Goal: Task Accomplishment & Management: Use online tool/utility

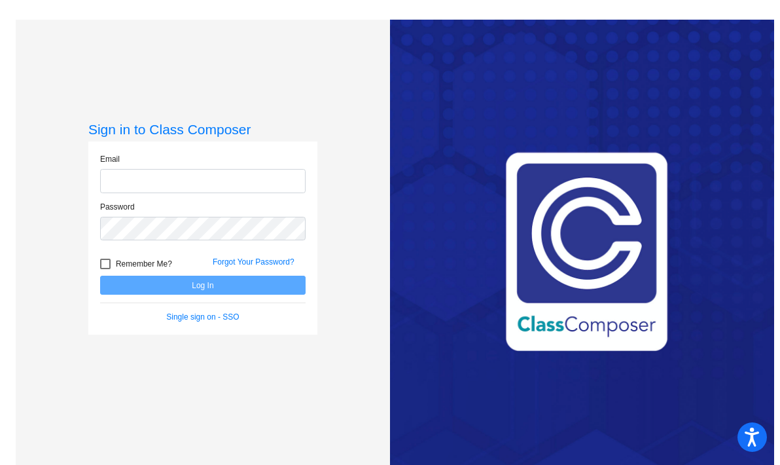
type input "[EMAIL_ADDRESS][DOMAIN_NAME]"
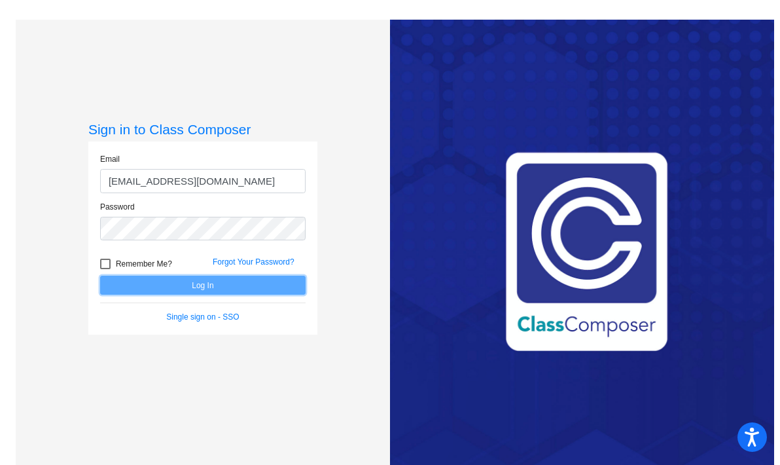
click at [179, 281] on button "Log In" at bounding box center [202, 285] width 205 height 19
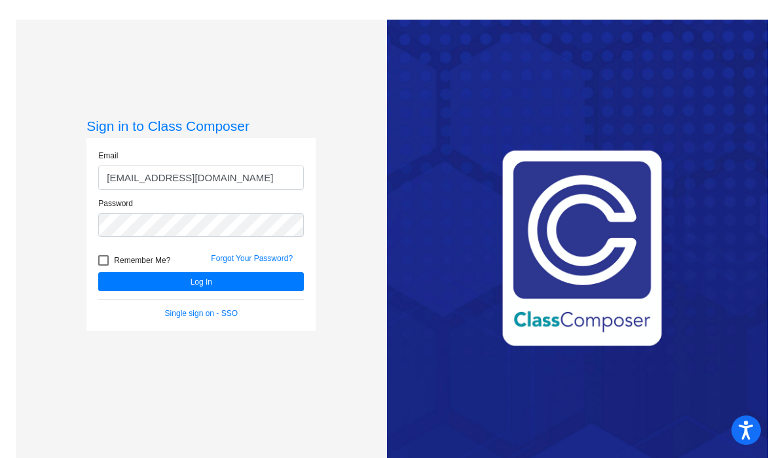
click at [104, 271] on mat-sidenav-content "Sign in to Class Composer Email [EMAIL_ADDRESS][DOMAIN_NAME] Password Remember …" at bounding box center [387, 229] width 774 height 458
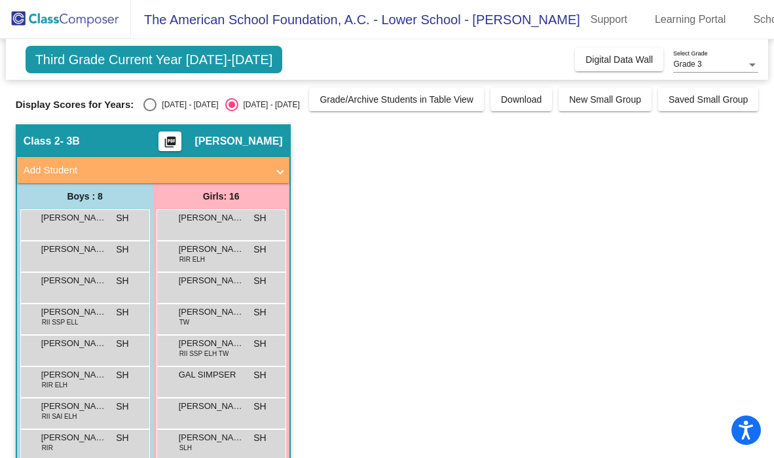
click at [172, 112] on div "Third Grade Current Year [DATE]-[DATE] Add, Move, or Retain Students Off On Inc…" at bounding box center [387, 386] width 743 height 694
click at [162, 105] on div "[DATE] - [DATE]" at bounding box center [187, 105] width 62 height 12
click at [150, 111] on input "[DATE] - [DATE]" at bounding box center [149, 111] width 1 height 1
radio input "true"
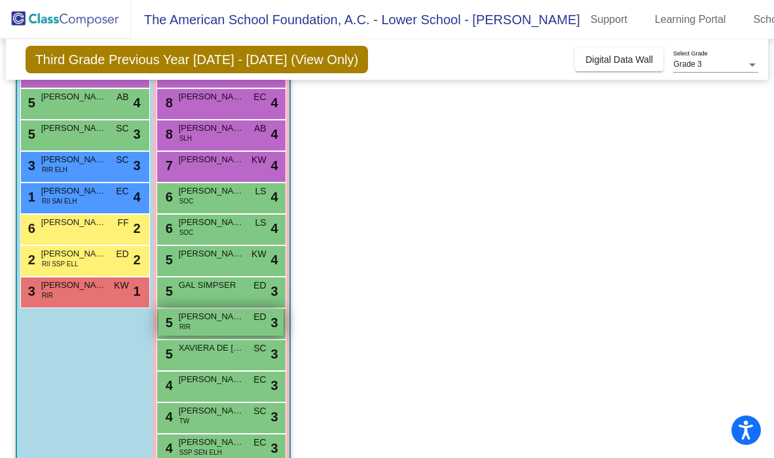
scroll to position [153, 0]
click at [199, 319] on span "[PERSON_NAME]" at bounding box center [211, 316] width 65 height 13
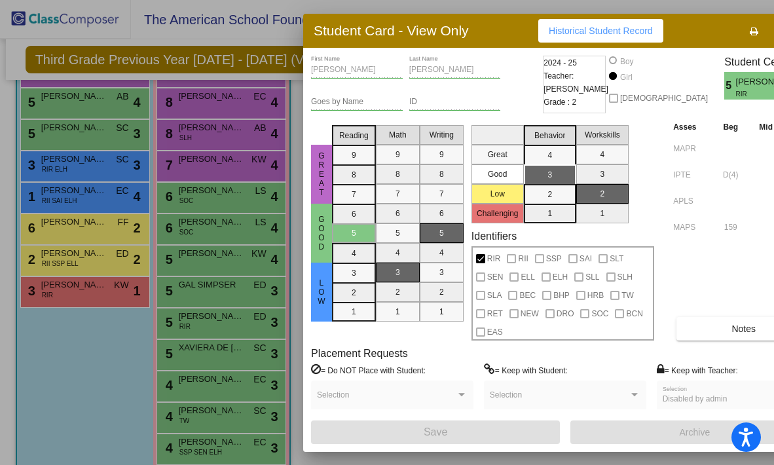
click at [198, 342] on div at bounding box center [387, 232] width 774 height 465
